Goal: Check status

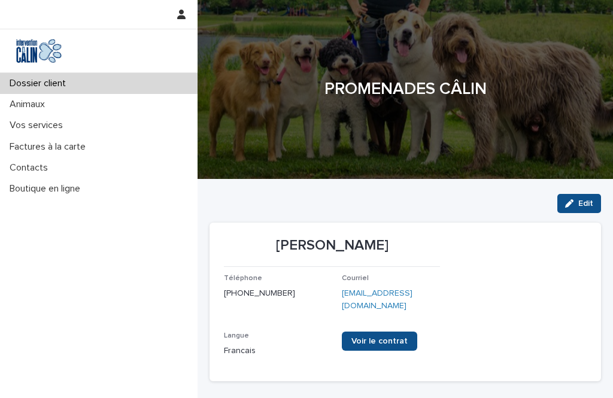
click at [58, 129] on p "Vos services" at bounding box center [39, 125] width 68 height 11
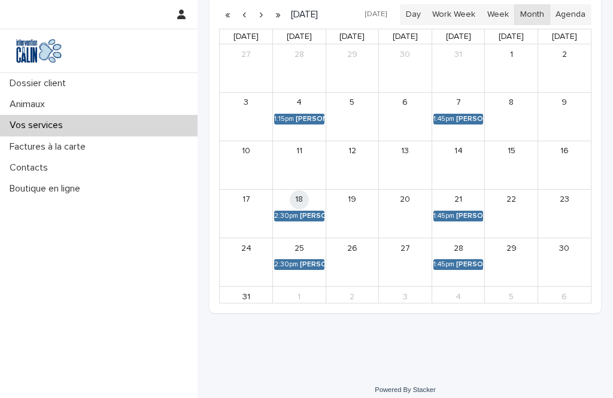
scroll to position [303, 0]
click at [305, 219] on link "2:30pm [PERSON_NAME]" at bounding box center [299, 216] width 50 height 11
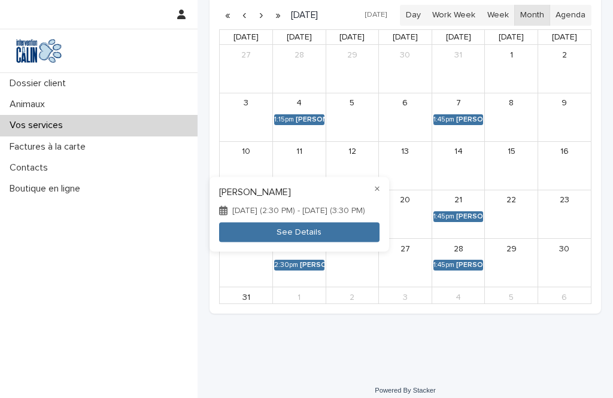
click at [349, 219] on div "× [PERSON_NAME] [DATE] (2:30 PM) - [DATE] (3:30 PM) See Details" at bounding box center [300, 214] width 180 height 75
click at [324, 237] on button "See Details" at bounding box center [299, 233] width 161 height 20
